Goal: Leave review/rating: Leave review/rating

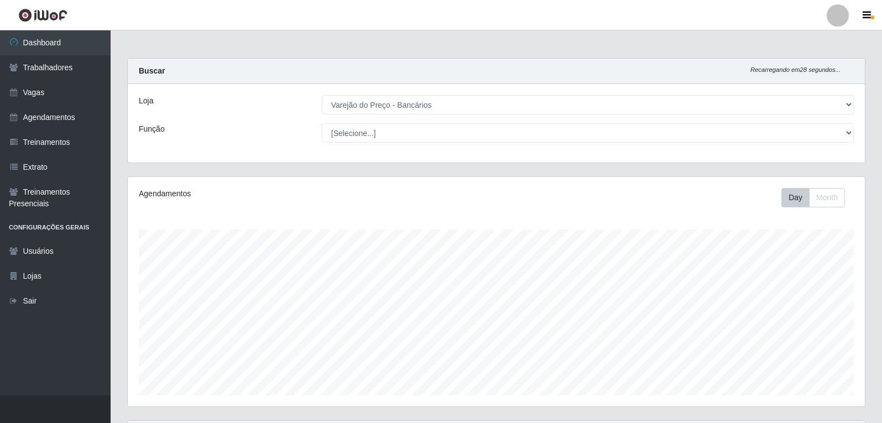
select select "157"
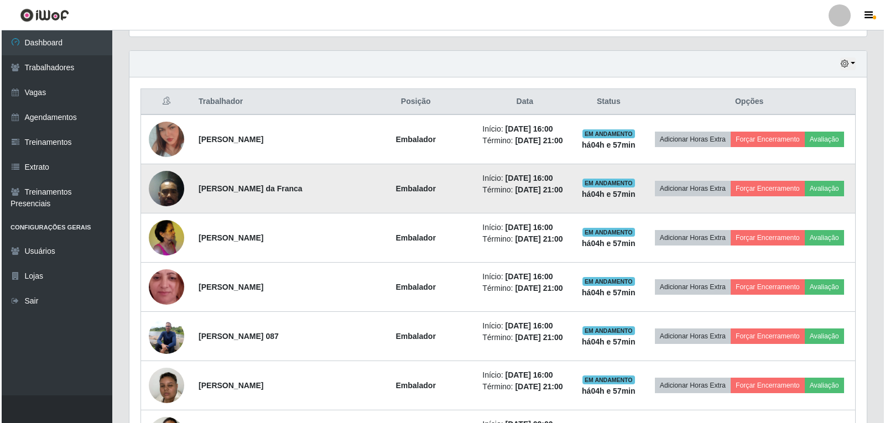
scroll to position [230, 737]
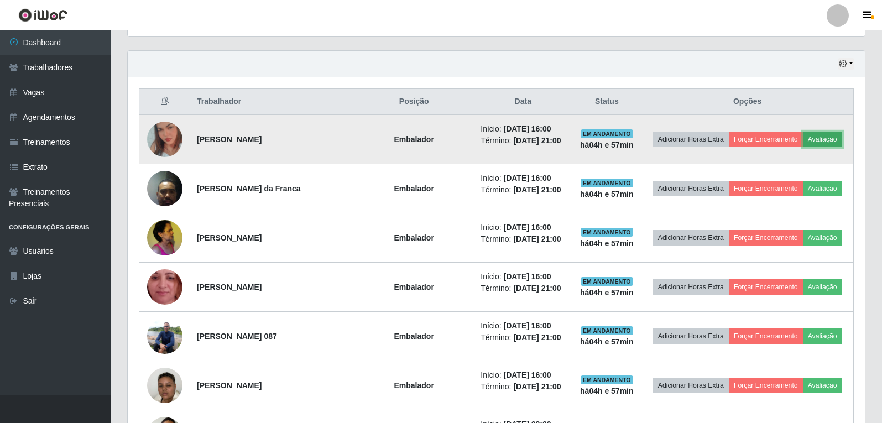
click at [815, 138] on button "Avaliação" at bounding box center [822, 139] width 39 height 15
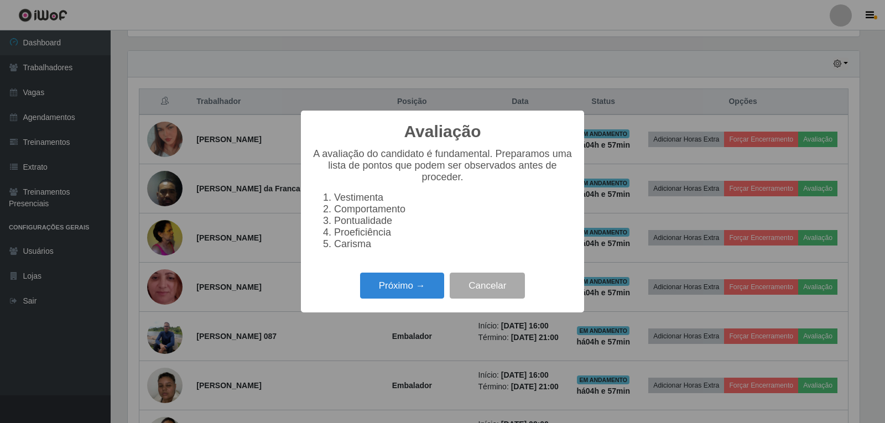
scroll to position [230, 732]
click at [406, 290] on button "Próximo →" at bounding box center [402, 286] width 84 height 26
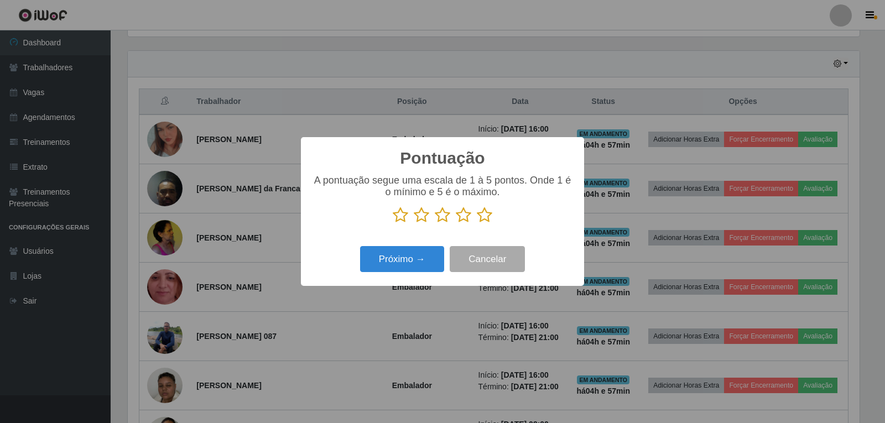
scroll to position [552838, 552336]
click at [480, 216] on icon at bounding box center [484, 215] width 15 height 17
click at [477, 223] on input "radio" at bounding box center [477, 223] width 0 height 0
click at [434, 254] on button "Próximo →" at bounding box center [402, 259] width 84 height 26
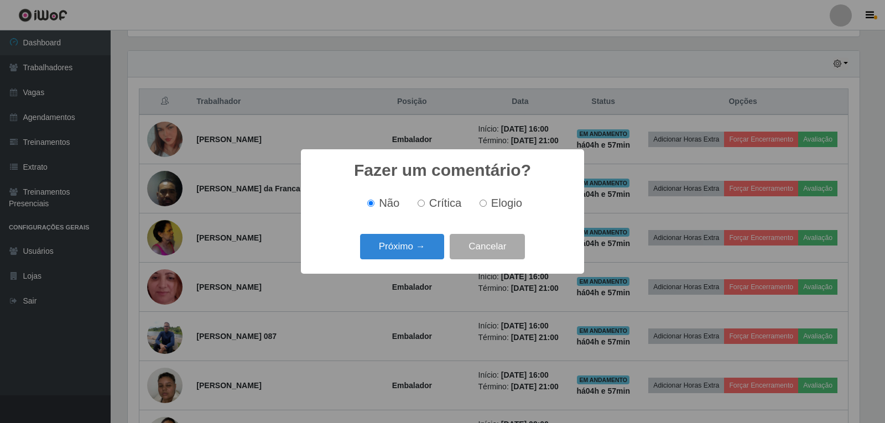
click at [434, 254] on button "Próximo →" at bounding box center [402, 247] width 84 height 26
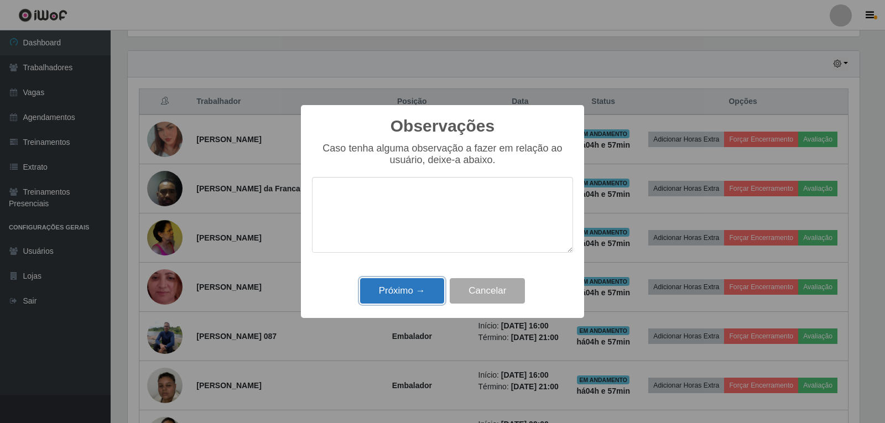
click at [419, 286] on button "Próximo →" at bounding box center [402, 291] width 84 height 26
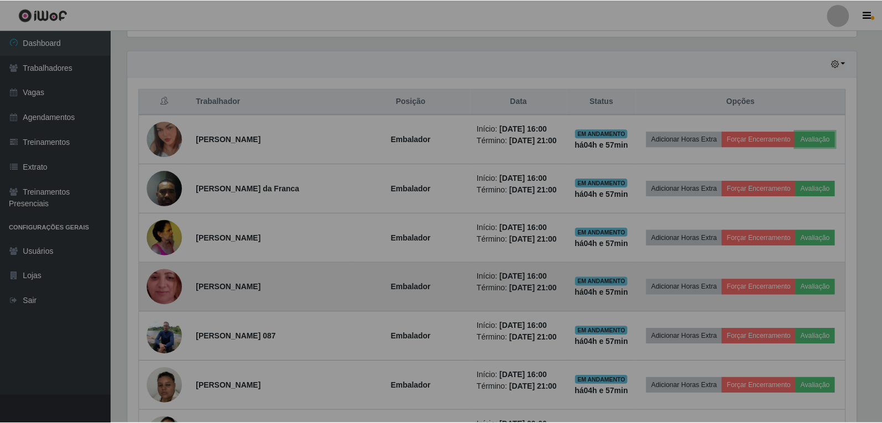
scroll to position [230, 737]
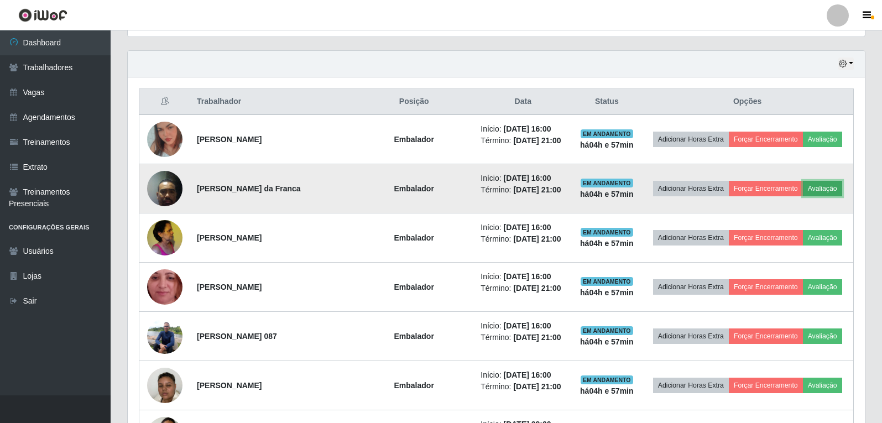
click at [832, 191] on button "Avaliação" at bounding box center [822, 188] width 39 height 15
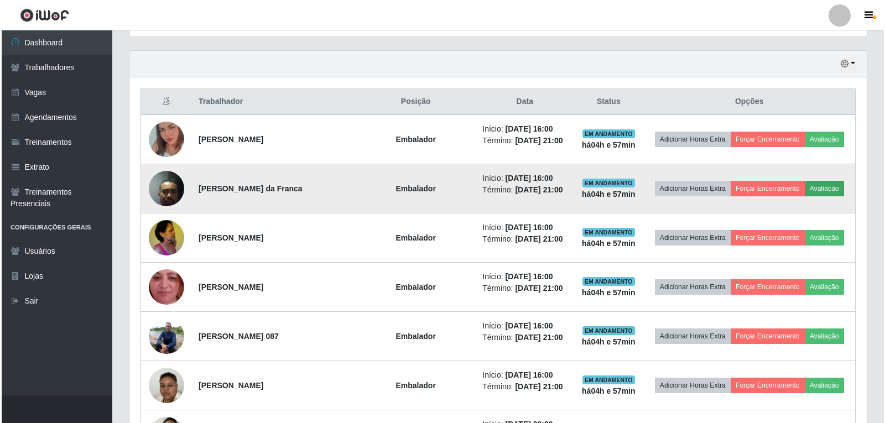
scroll to position [230, 732]
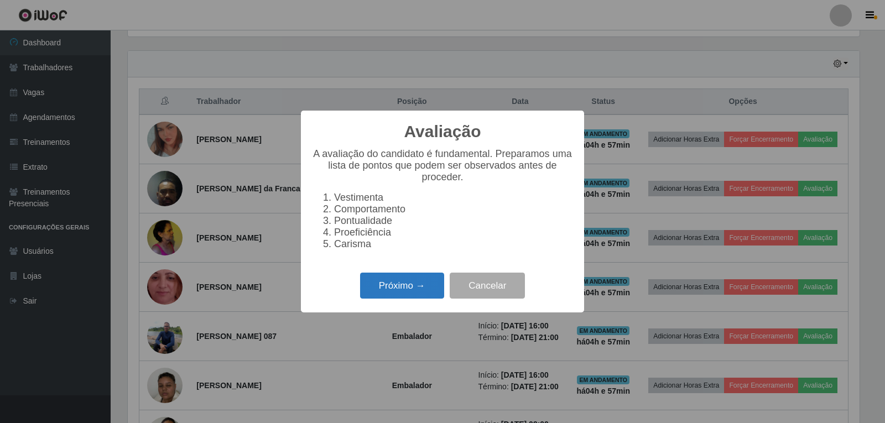
click at [397, 295] on button "Próximo →" at bounding box center [402, 286] width 84 height 26
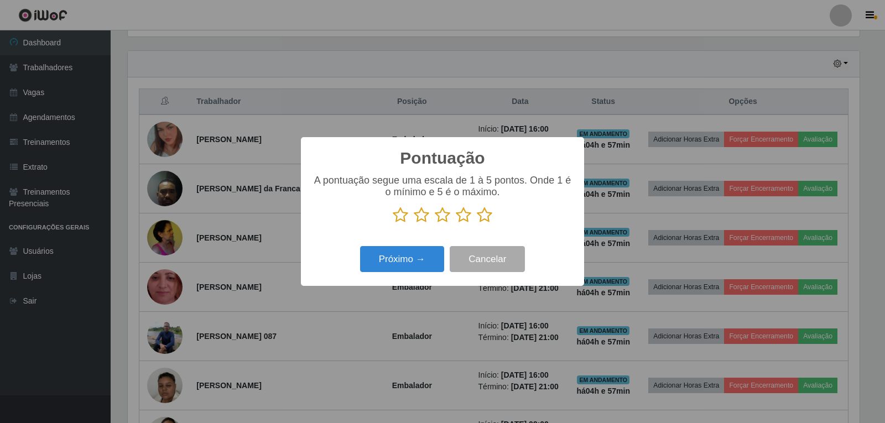
scroll to position [552838, 552336]
click at [482, 216] on icon at bounding box center [484, 215] width 15 height 17
click at [477, 223] on input "radio" at bounding box center [477, 223] width 0 height 0
click at [431, 254] on button "Próximo →" at bounding box center [402, 259] width 84 height 26
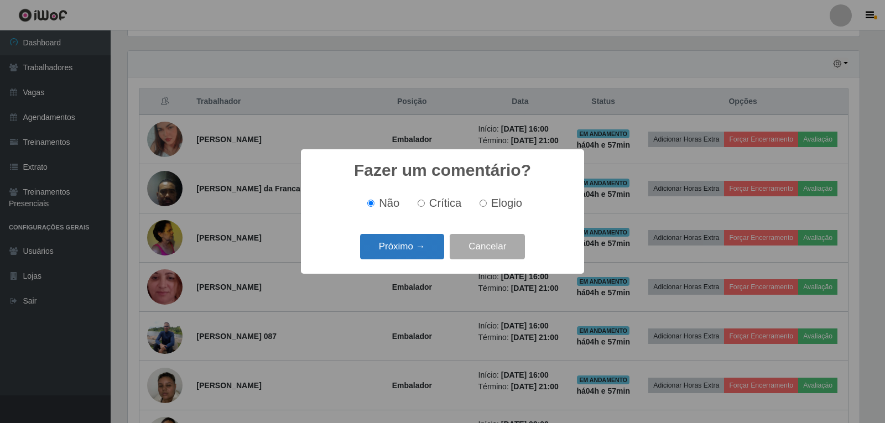
click at [427, 248] on button "Próximo →" at bounding box center [402, 247] width 84 height 26
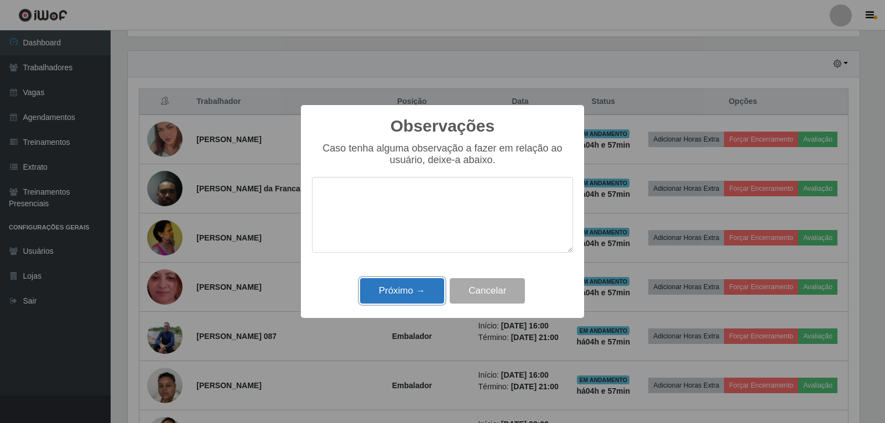
click at [408, 300] on button "Próximo →" at bounding box center [402, 291] width 84 height 26
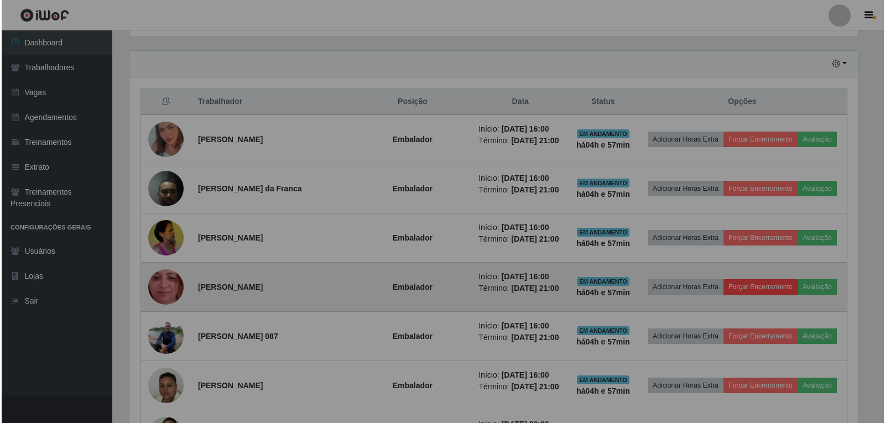
scroll to position [230, 737]
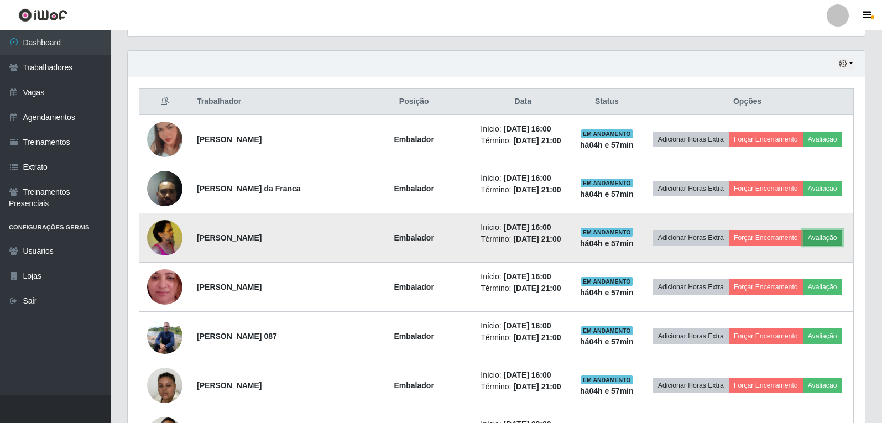
click at [816, 241] on button "Avaliação" at bounding box center [822, 237] width 39 height 15
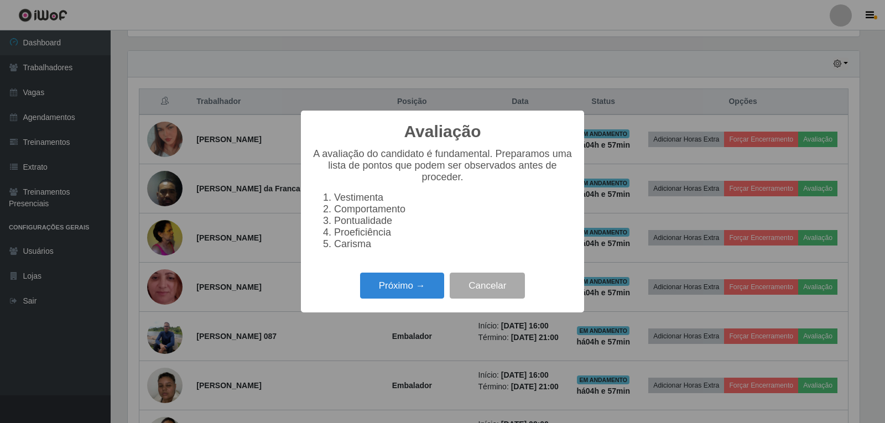
scroll to position [230, 732]
click at [425, 293] on button "Próximo →" at bounding box center [402, 286] width 84 height 26
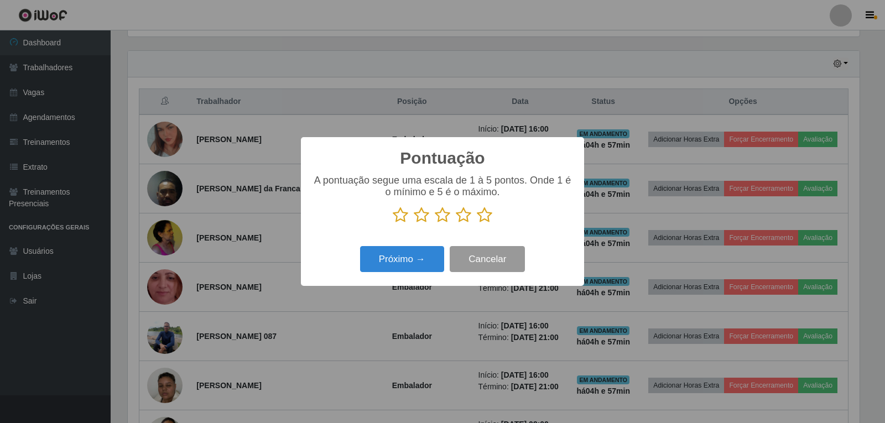
scroll to position [552838, 552336]
click at [488, 212] on icon at bounding box center [484, 215] width 15 height 17
click at [477, 223] on input "radio" at bounding box center [477, 223] width 0 height 0
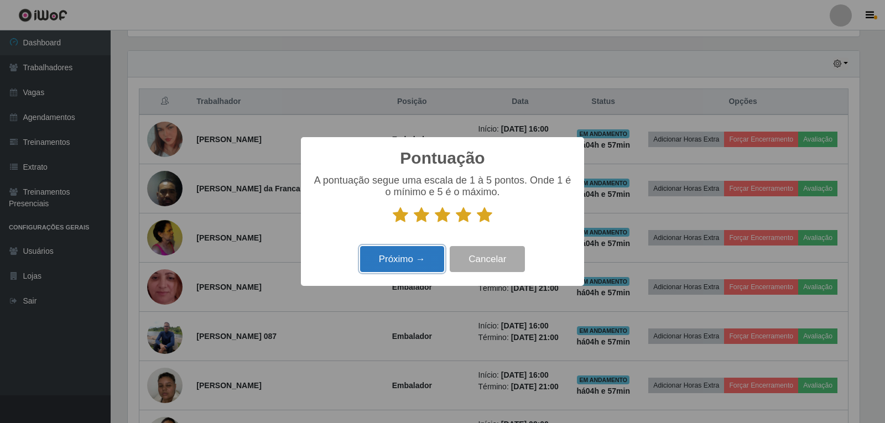
click at [435, 253] on button "Próximo →" at bounding box center [402, 259] width 84 height 26
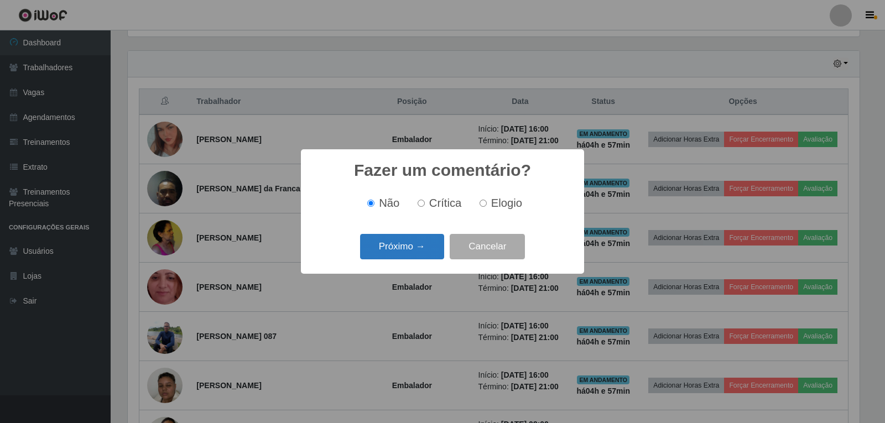
click at [431, 254] on button "Próximo →" at bounding box center [402, 247] width 84 height 26
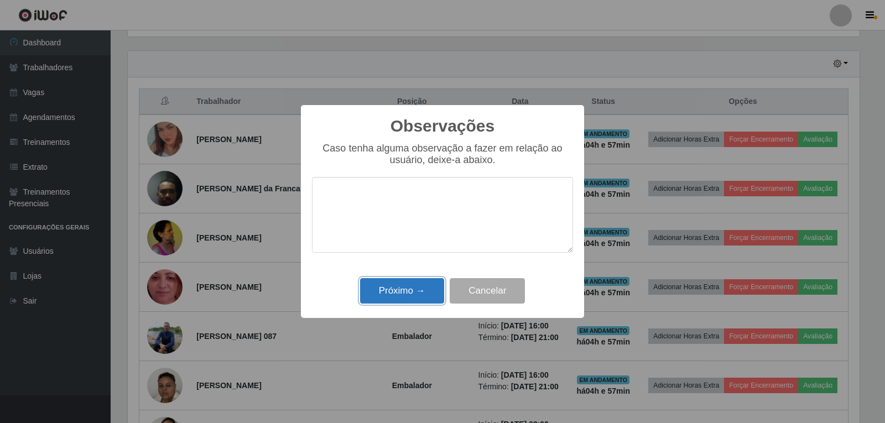
click at [430, 285] on button "Próximo →" at bounding box center [402, 291] width 84 height 26
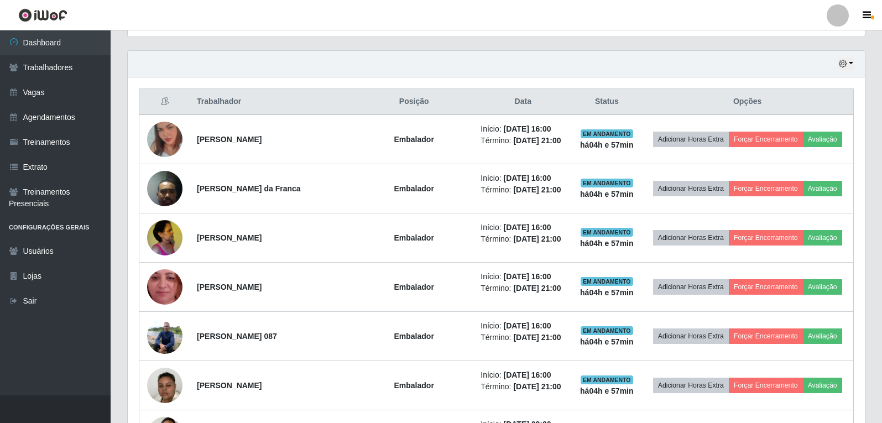
scroll to position [230, 737]
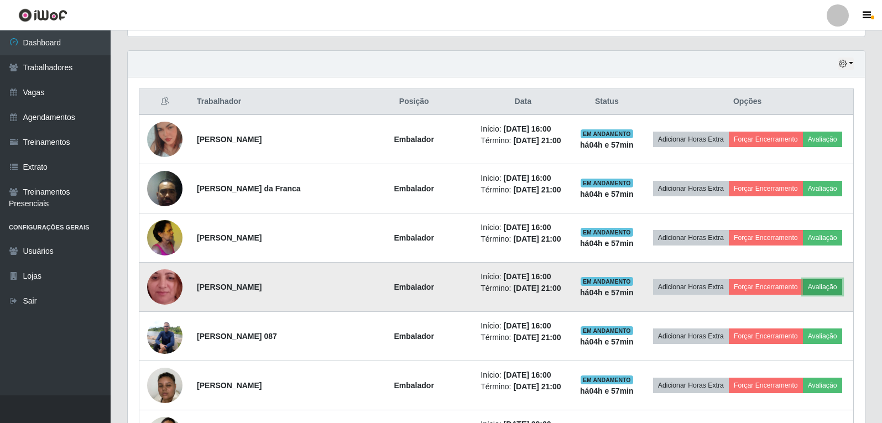
click at [826, 285] on button "Avaliação" at bounding box center [822, 286] width 39 height 15
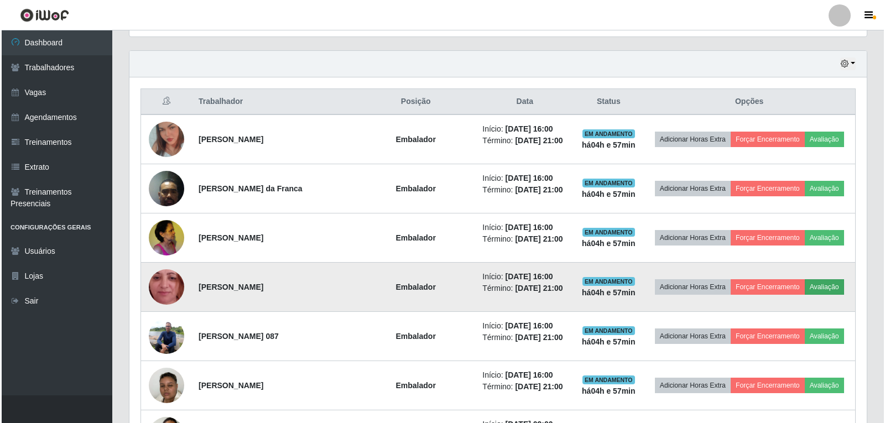
scroll to position [230, 732]
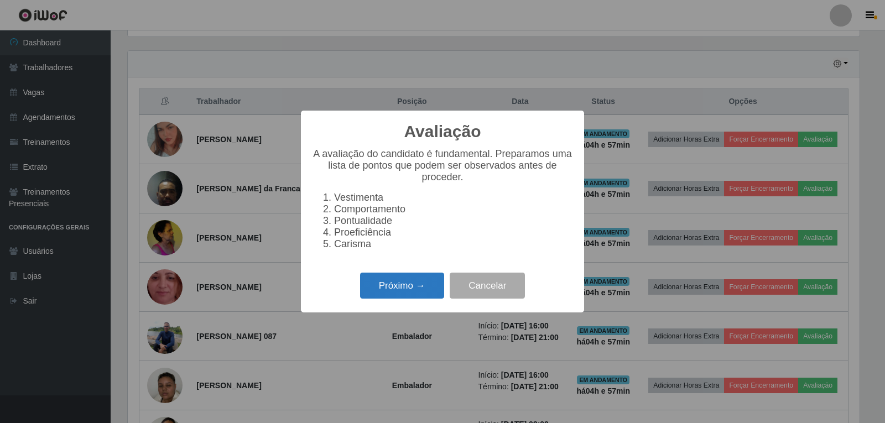
click at [431, 292] on button "Próximo →" at bounding box center [402, 286] width 84 height 26
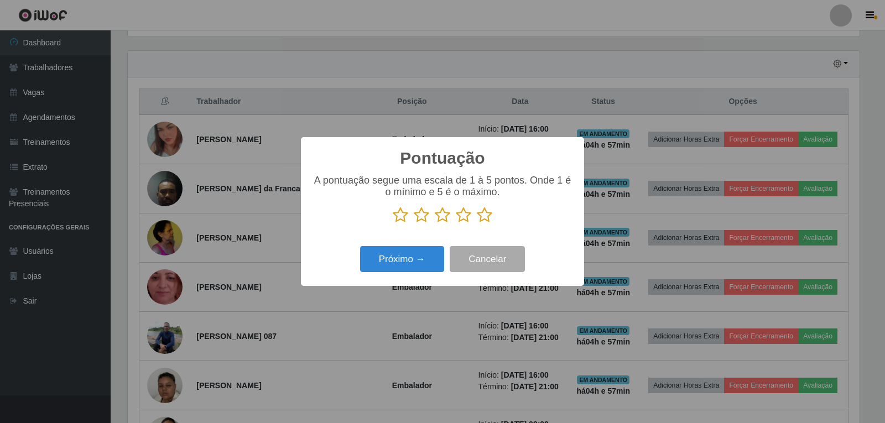
click at [489, 217] on icon at bounding box center [484, 215] width 15 height 17
click at [477, 223] on input "radio" at bounding box center [477, 223] width 0 height 0
click at [424, 254] on button "Próximo →" at bounding box center [402, 259] width 84 height 26
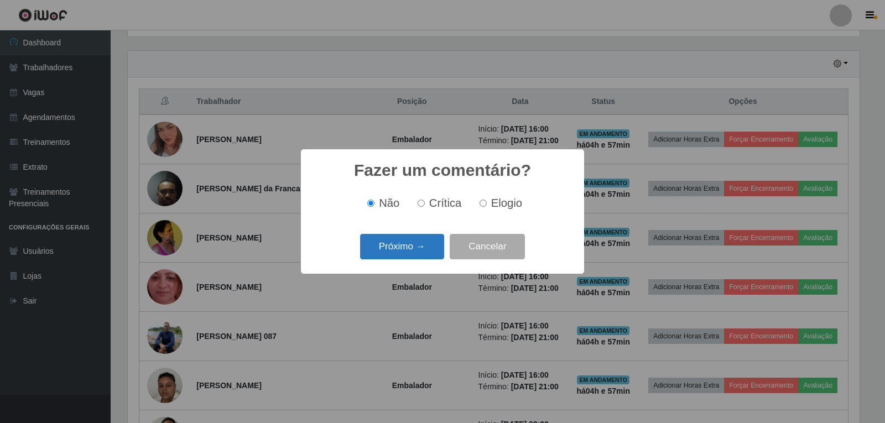
click at [421, 254] on button "Próximo →" at bounding box center [402, 247] width 84 height 26
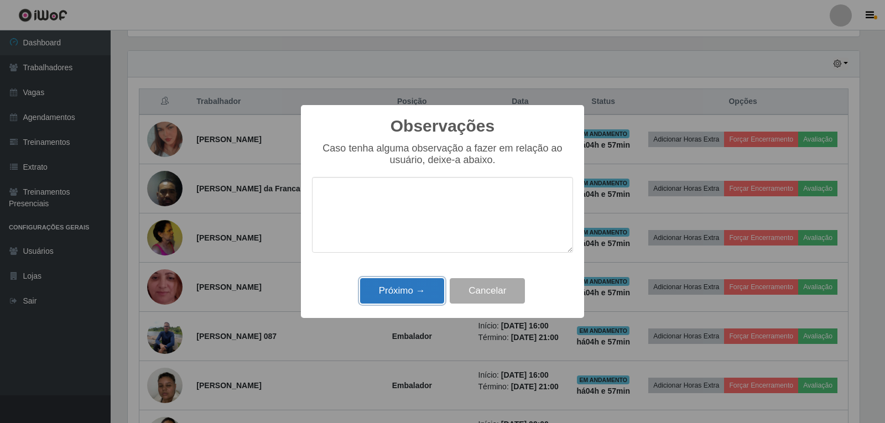
click at [416, 288] on button "Próximo →" at bounding box center [402, 291] width 84 height 26
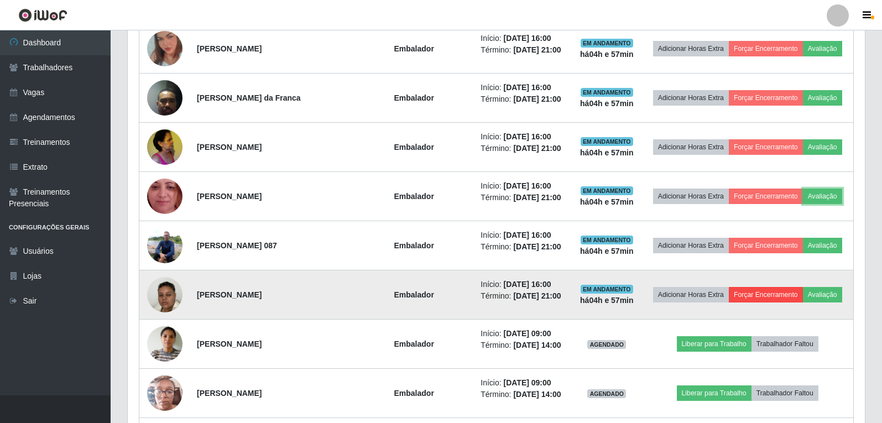
scroll to position [481, 0]
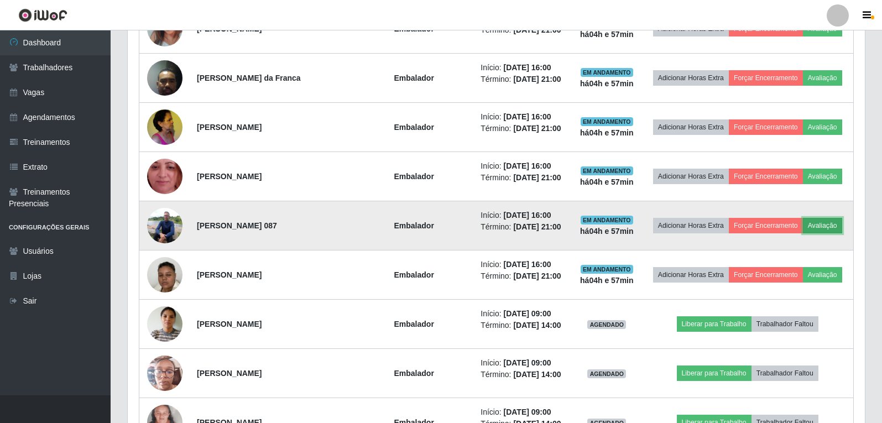
click at [827, 227] on button "Avaliação" at bounding box center [822, 225] width 39 height 15
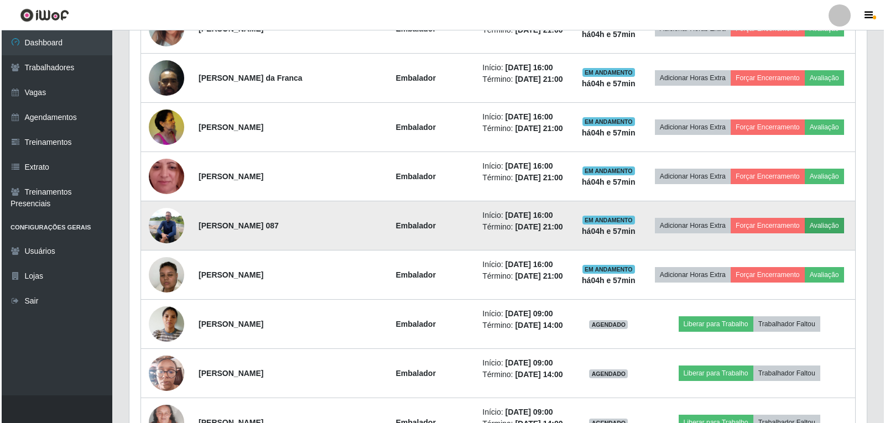
scroll to position [230, 732]
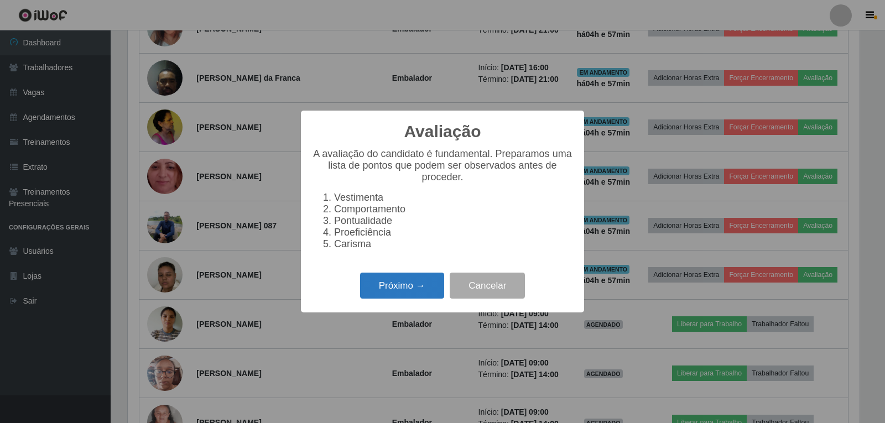
click at [412, 285] on button "Próximo →" at bounding box center [402, 286] width 84 height 26
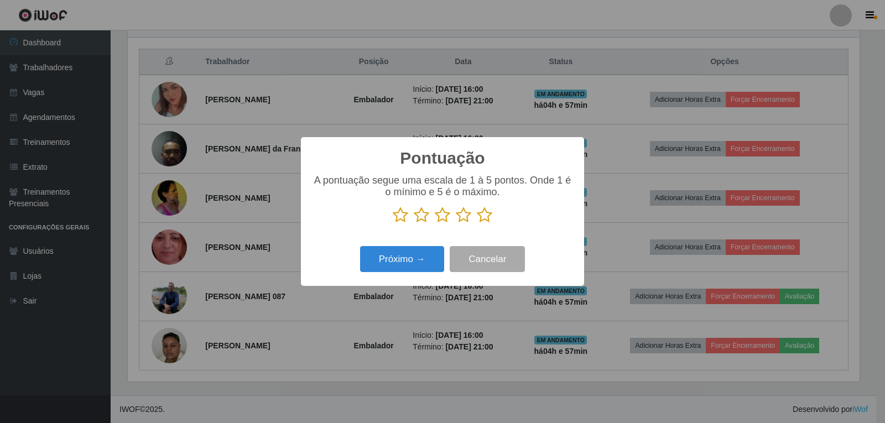
scroll to position [481, 0]
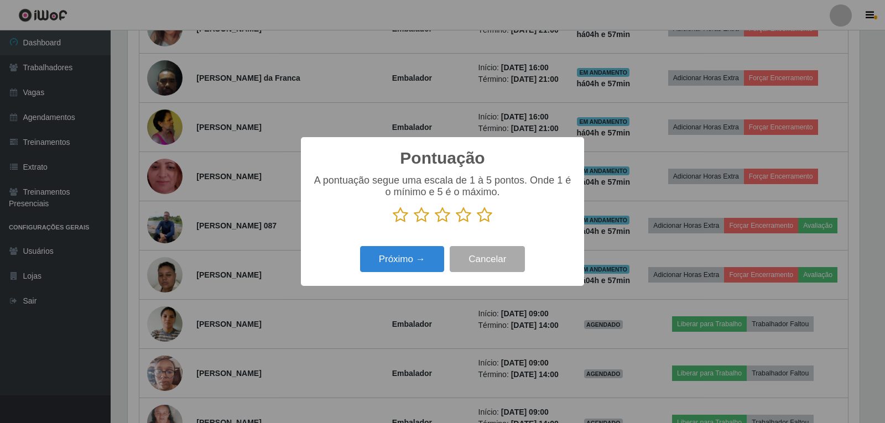
click at [480, 217] on icon at bounding box center [484, 215] width 15 height 17
click at [477, 223] on input "radio" at bounding box center [477, 223] width 0 height 0
click at [416, 259] on button "Próximo →" at bounding box center [402, 259] width 84 height 26
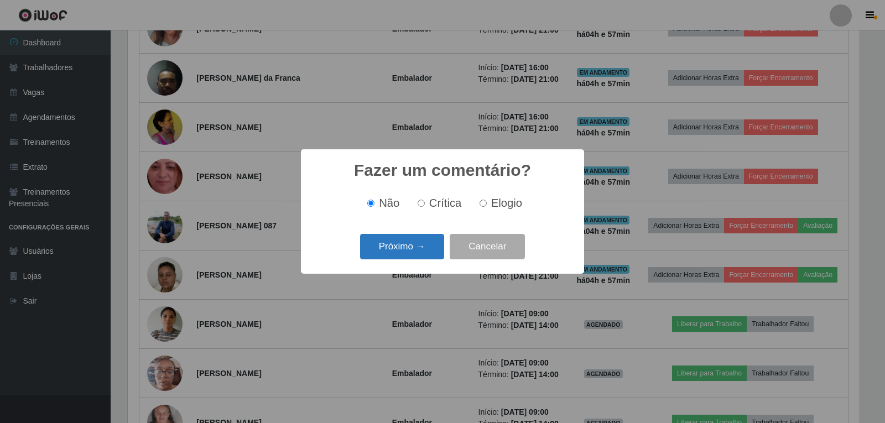
click at [414, 253] on button "Próximo →" at bounding box center [402, 247] width 84 height 26
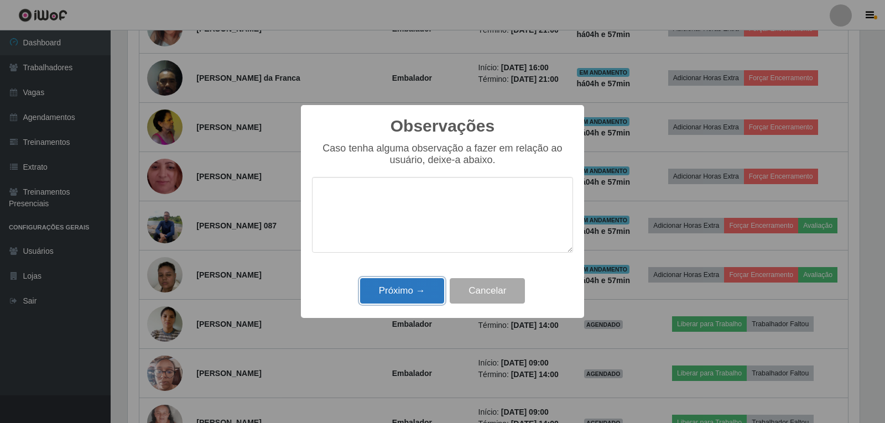
click at [415, 287] on button "Próximo →" at bounding box center [402, 291] width 84 height 26
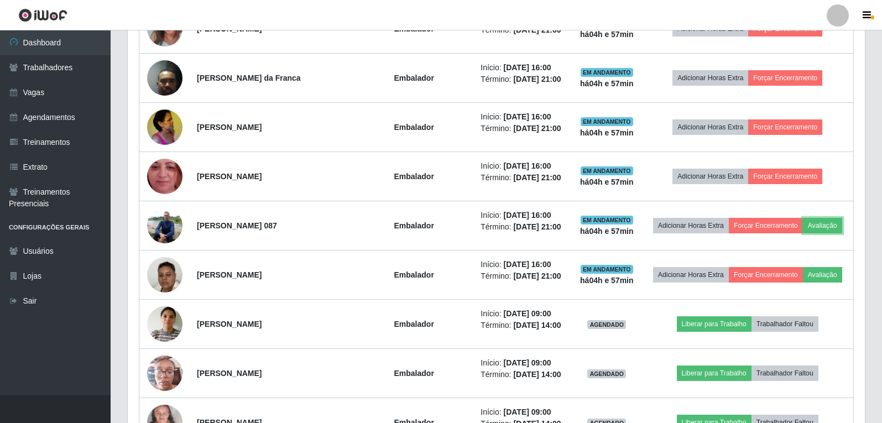
scroll to position [0, 0]
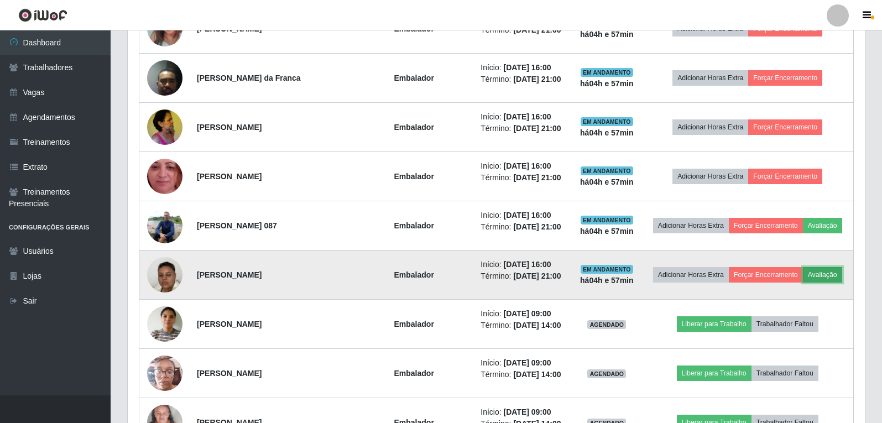
click at [822, 270] on button "Avaliação" at bounding box center [822, 274] width 39 height 15
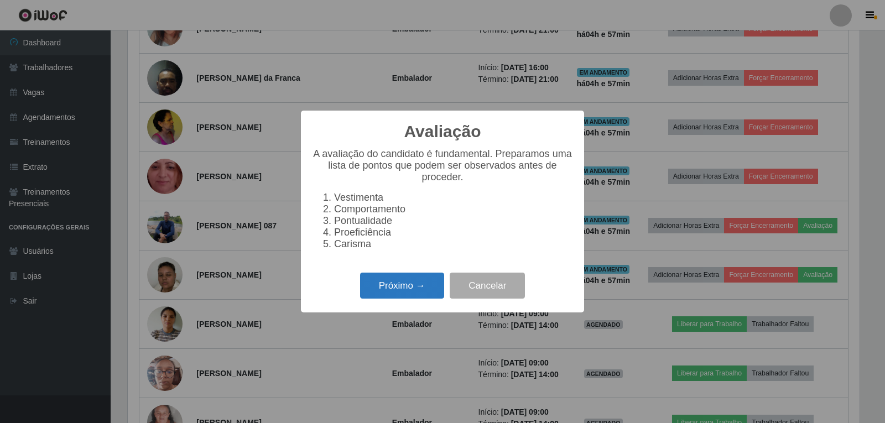
click at [406, 283] on button "Próximo →" at bounding box center [402, 286] width 84 height 26
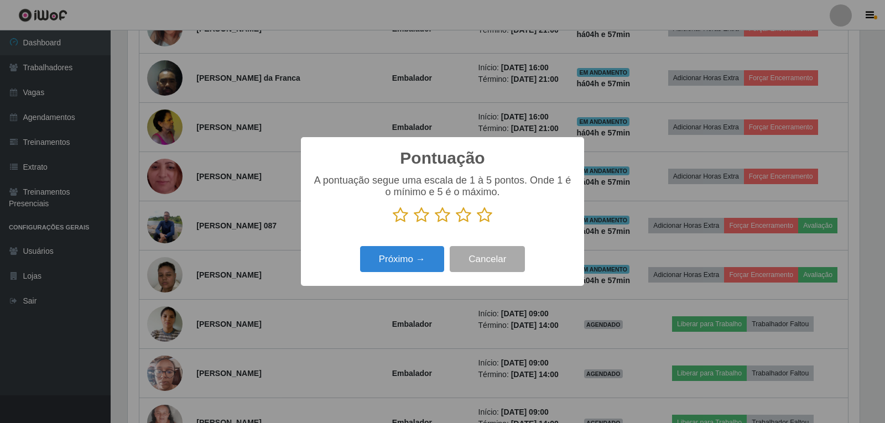
click at [490, 212] on icon at bounding box center [484, 215] width 15 height 17
click at [477, 223] on input "radio" at bounding box center [477, 223] width 0 height 0
click at [424, 252] on button "Próximo →" at bounding box center [402, 259] width 84 height 26
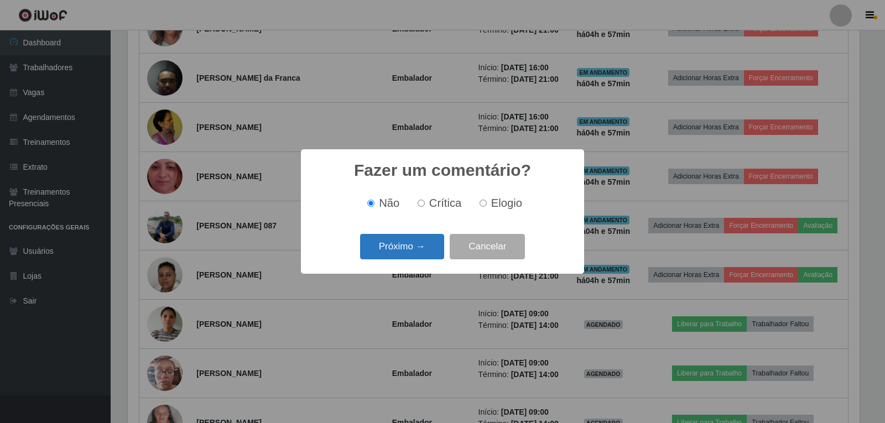
click at [429, 241] on button "Próximo →" at bounding box center [402, 247] width 84 height 26
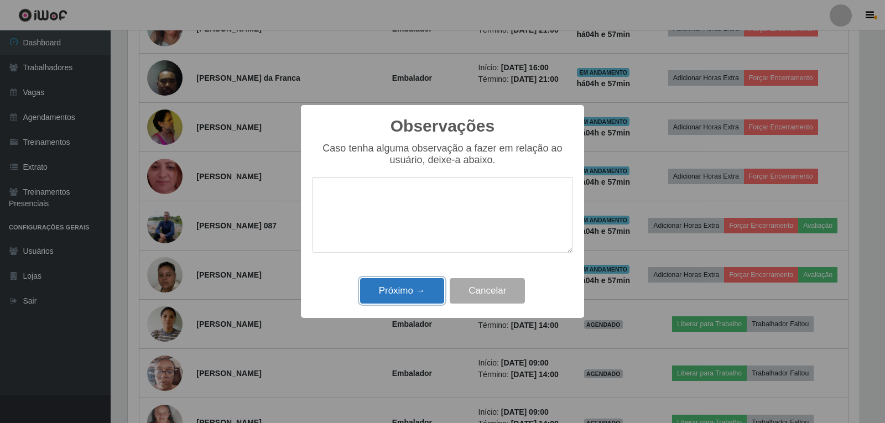
click at [423, 299] on button "Próximo →" at bounding box center [402, 291] width 84 height 26
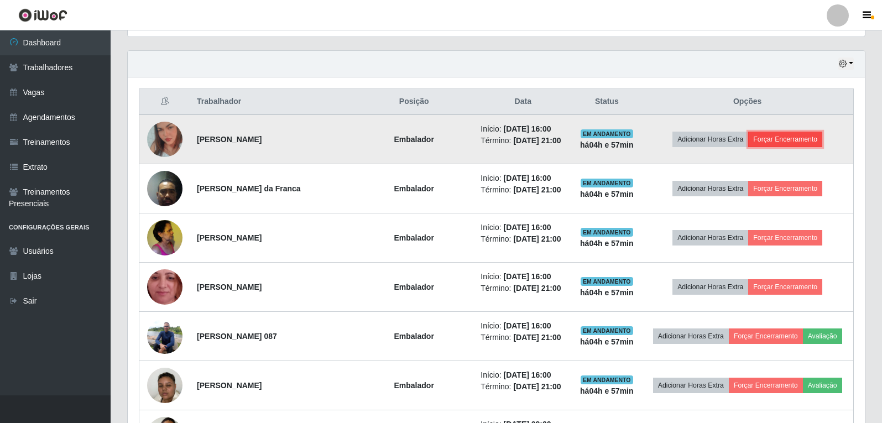
click at [786, 139] on button "Forçar Encerramento" at bounding box center [785, 139] width 74 height 15
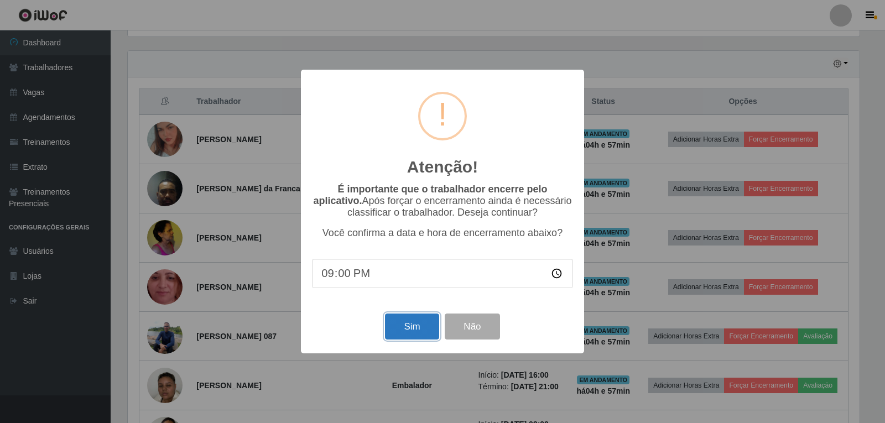
click at [398, 333] on button "Sim" at bounding box center [412, 327] width 54 height 26
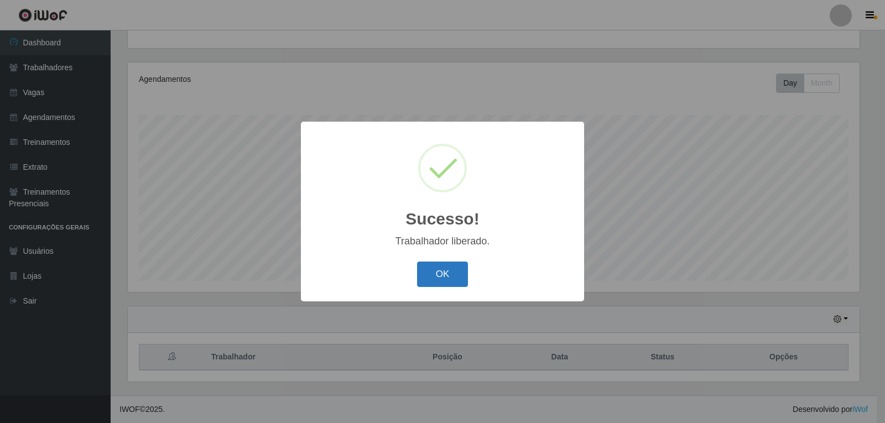
click at [460, 269] on button "OK" at bounding box center [442, 275] width 51 height 26
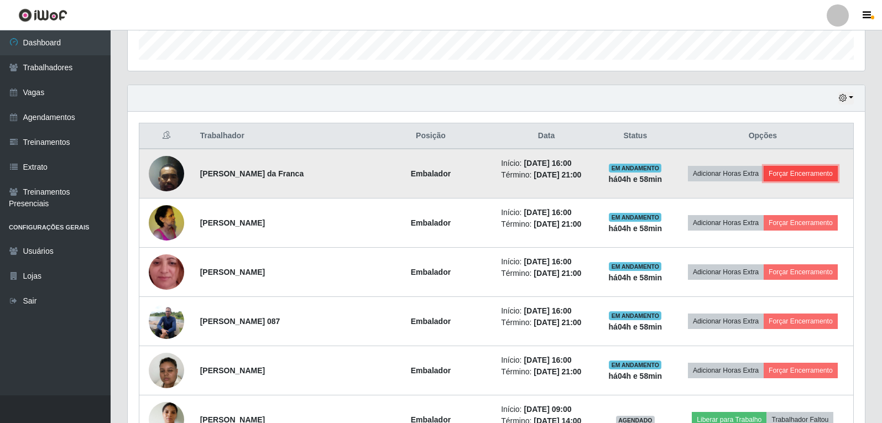
click at [805, 176] on button "Forçar Encerramento" at bounding box center [801, 173] width 74 height 15
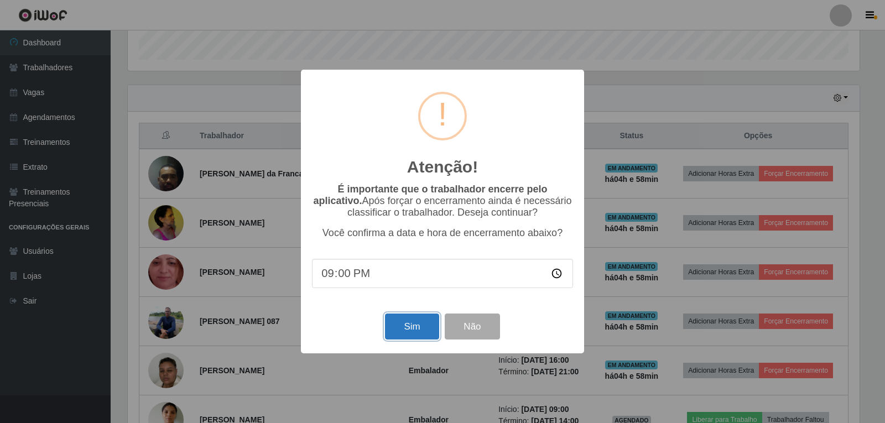
click at [420, 322] on button "Sim" at bounding box center [412, 327] width 54 height 26
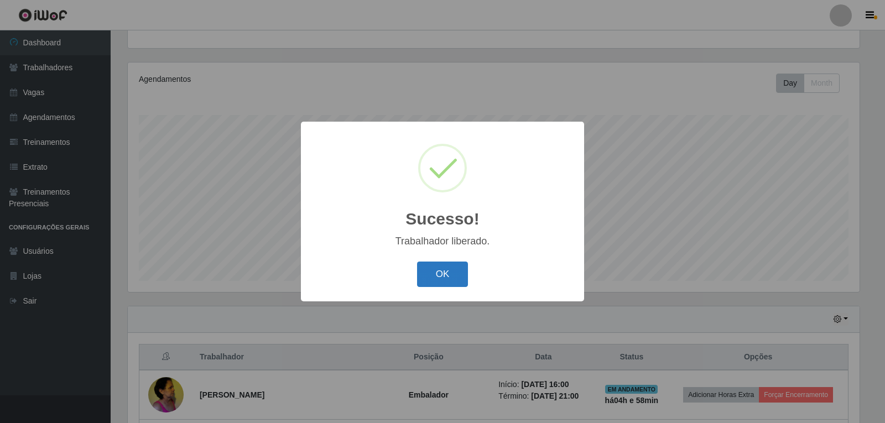
click at [446, 267] on button "OK" at bounding box center [442, 275] width 51 height 26
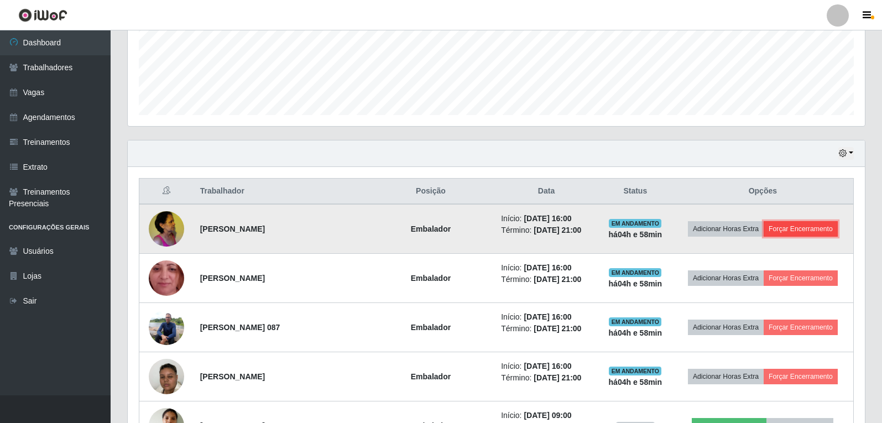
click at [786, 226] on button "Forçar Encerramento" at bounding box center [801, 228] width 74 height 15
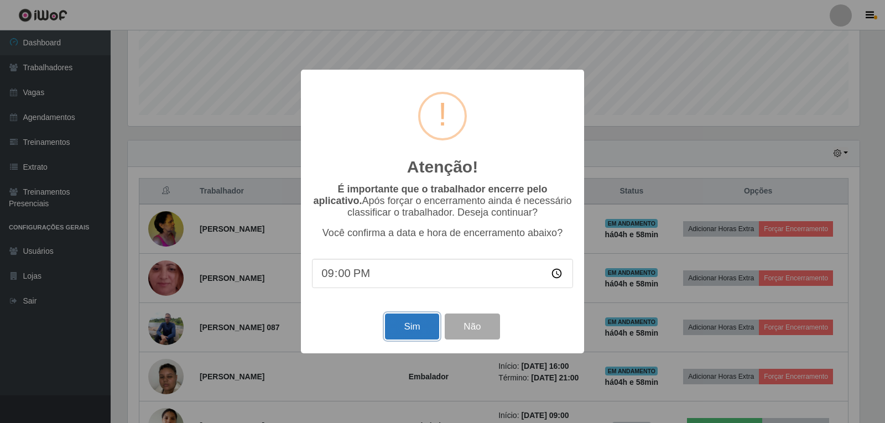
click at [395, 333] on button "Sim" at bounding box center [412, 327] width 54 height 26
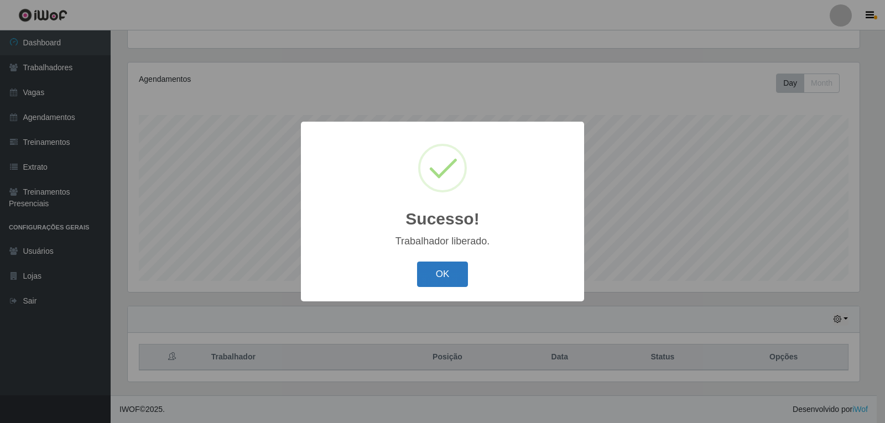
click at [436, 263] on button "OK" at bounding box center [442, 275] width 51 height 26
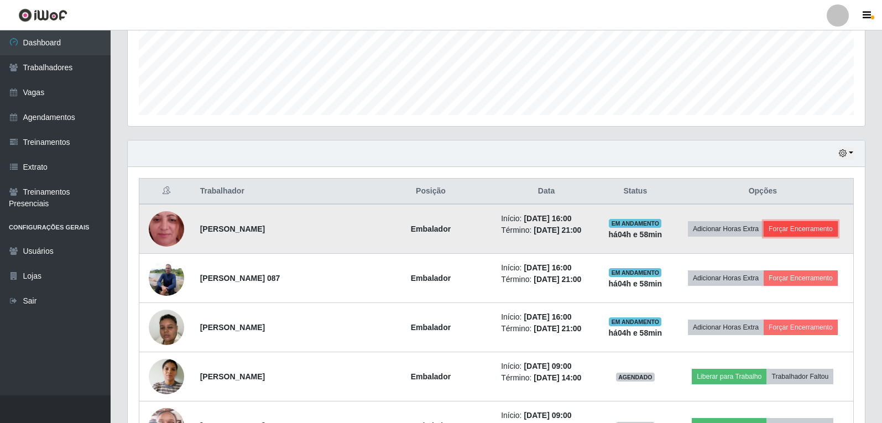
click at [795, 231] on button "Forçar Encerramento" at bounding box center [801, 228] width 74 height 15
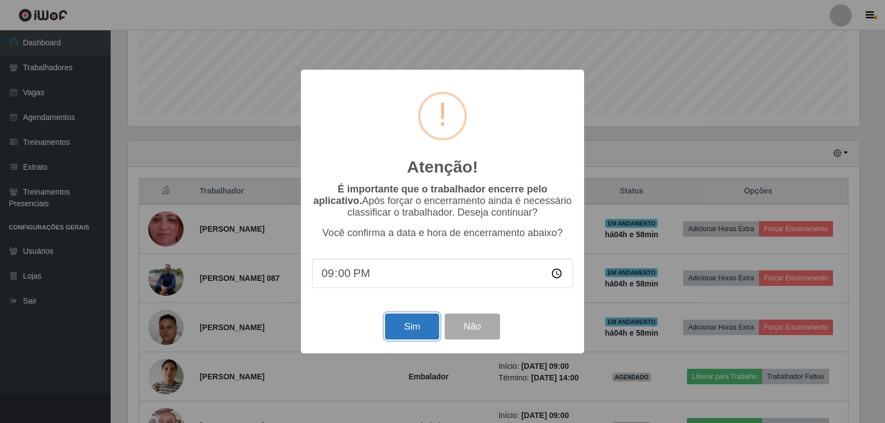
click at [394, 331] on button "Sim" at bounding box center [412, 327] width 54 height 26
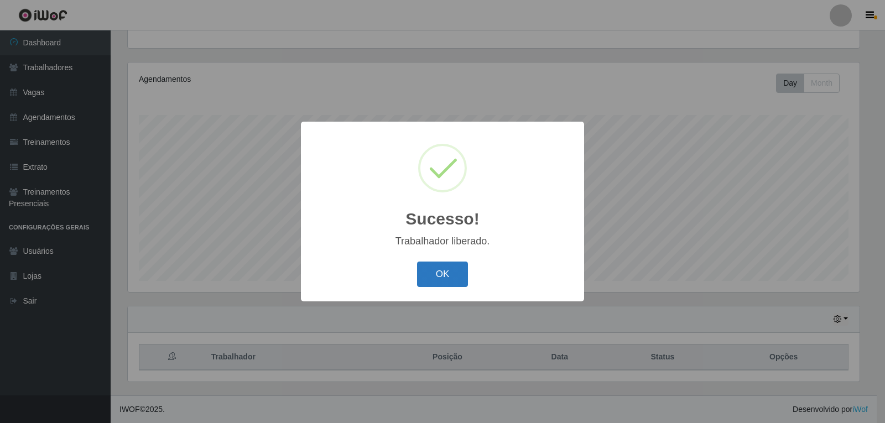
click at [440, 280] on button "OK" at bounding box center [442, 275] width 51 height 26
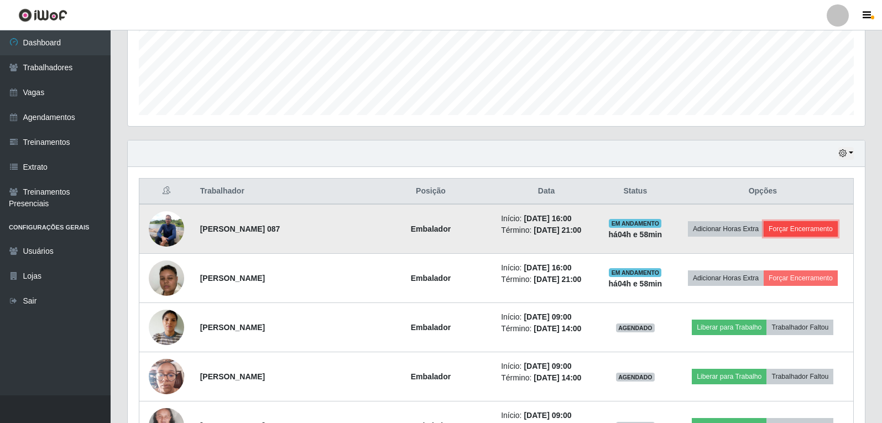
click at [798, 228] on button "Forçar Encerramento" at bounding box center [801, 228] width 74 height 15
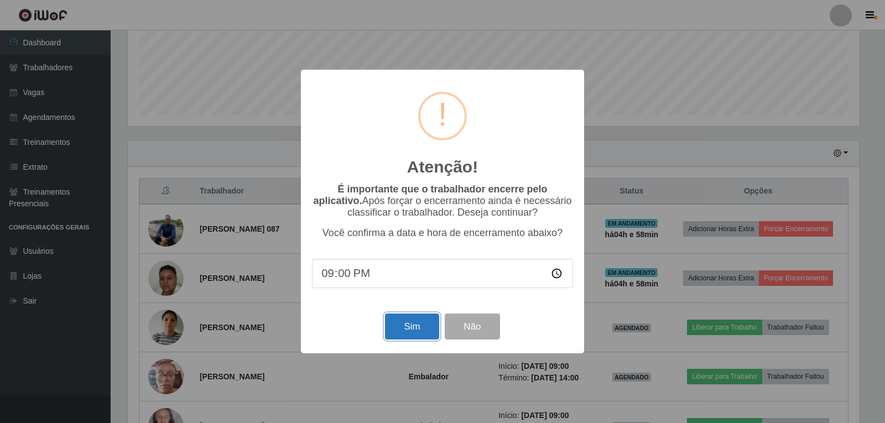
click at [405, 335] on button "Sim" at bounding box center [412, 327] width 54 height 26
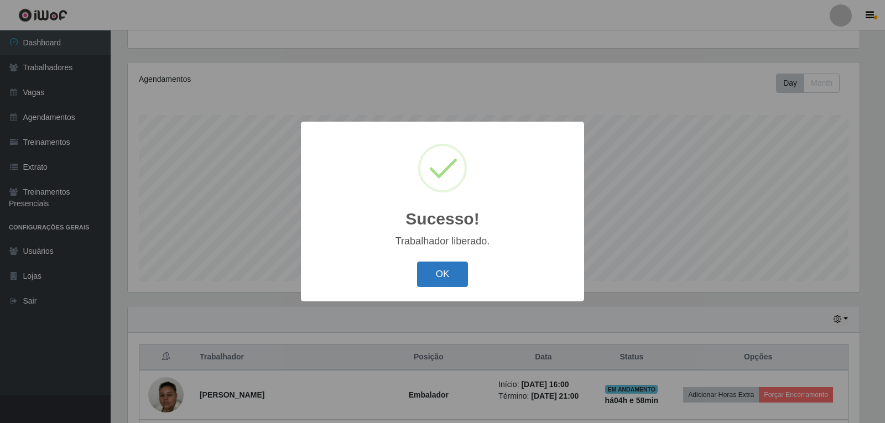
click at [430, 273] on button "OK" at bounding box center [442, 275] width 51 height 26
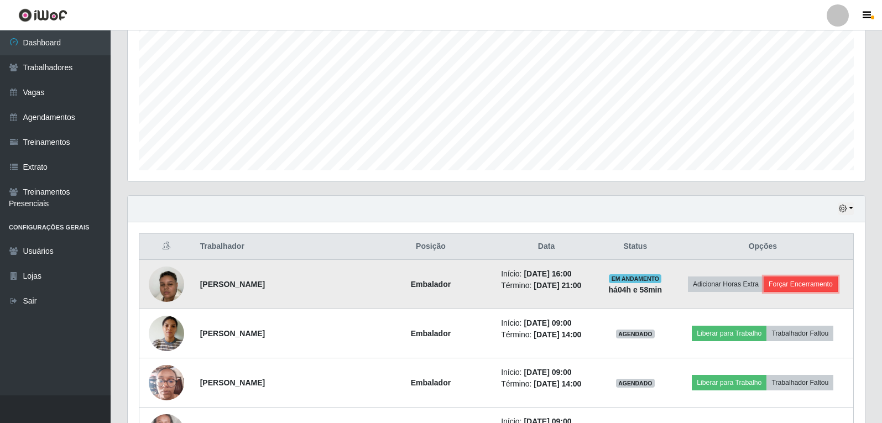
click at [786, 286] on button "Forçar Encerramento" at bounding box center [801, 284] width 74 height 15
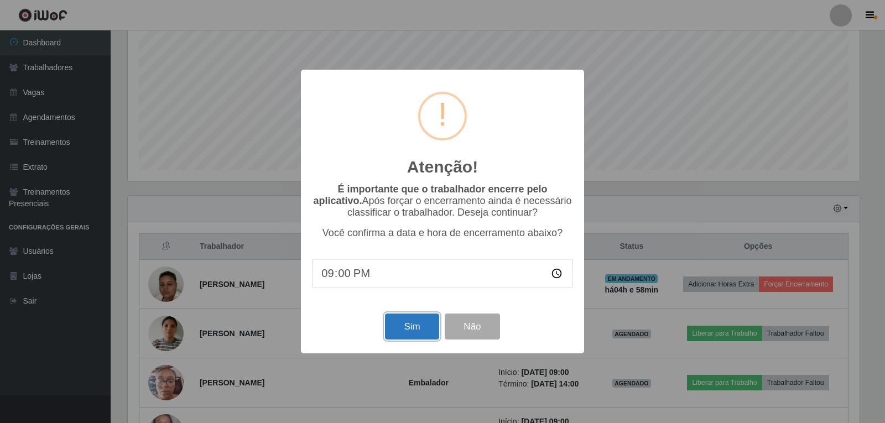
click at [404, 322] on button "Sim" at bounding box center [412, 327] width 54 height 26
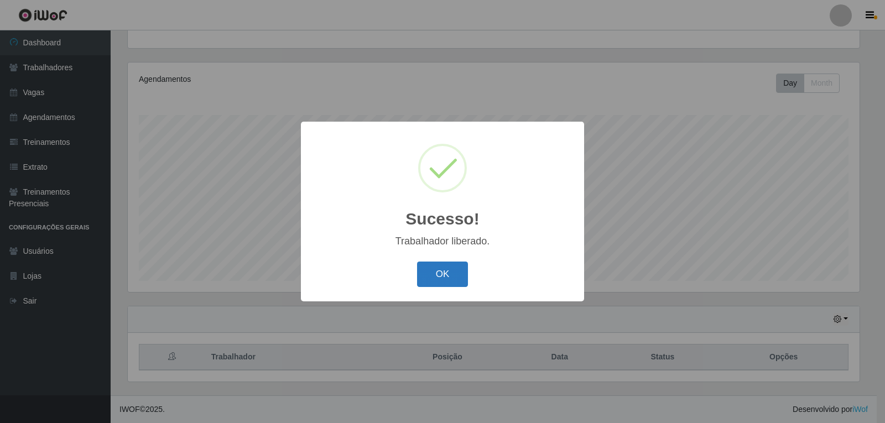
click at [445, 278] on button "OK" at bounding box center [442, 275] width 51 height 26
